Goal: Find specific page/section: Find specific page/section

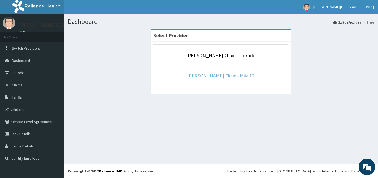
click at [231, 74] on link "[PERSON_NAME] Clinic - Mile 12" at bounding box center [221, 75] width 68 height 6
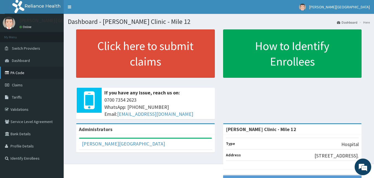
click at [19, 71] on link "PA Code" at bounding box center [32, 72] width 64 height 12
